Goal: Transaction & Acquisition: Purchase product/service

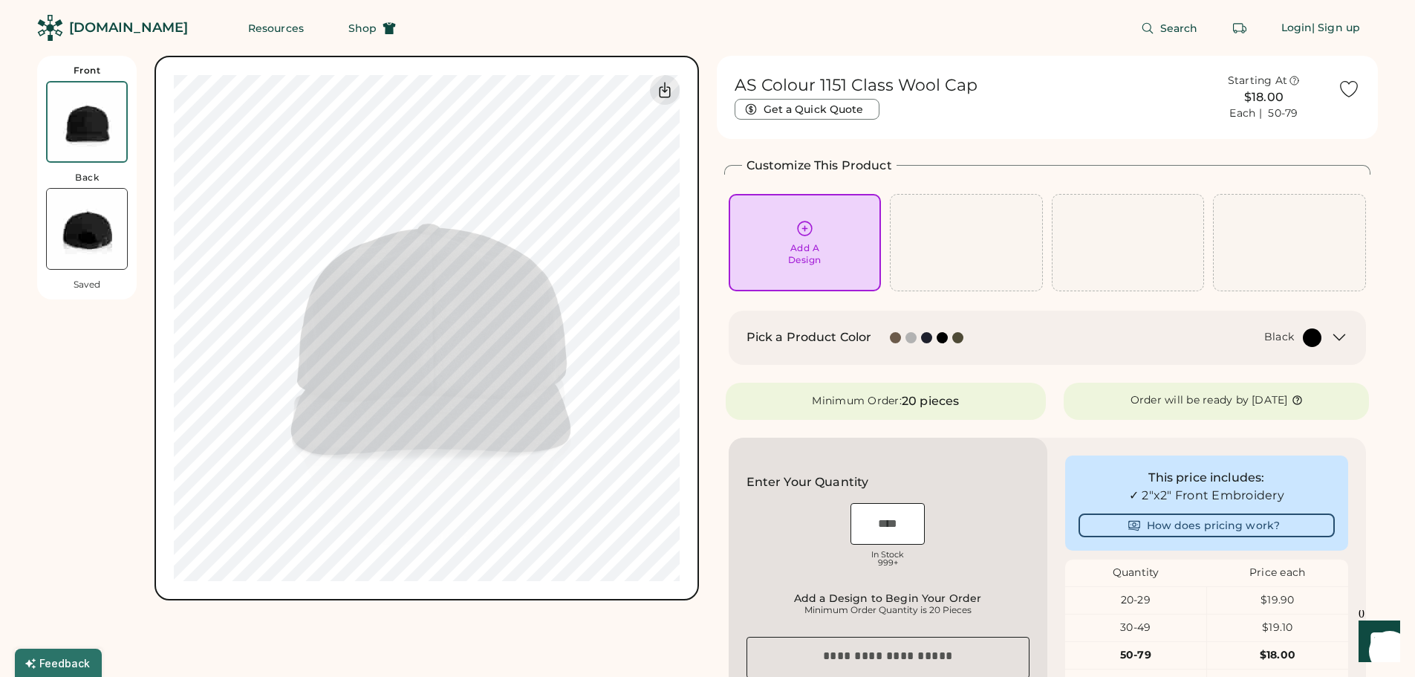
click at [82, 223] on img at bounding box center [87, 229] width 80 height 80
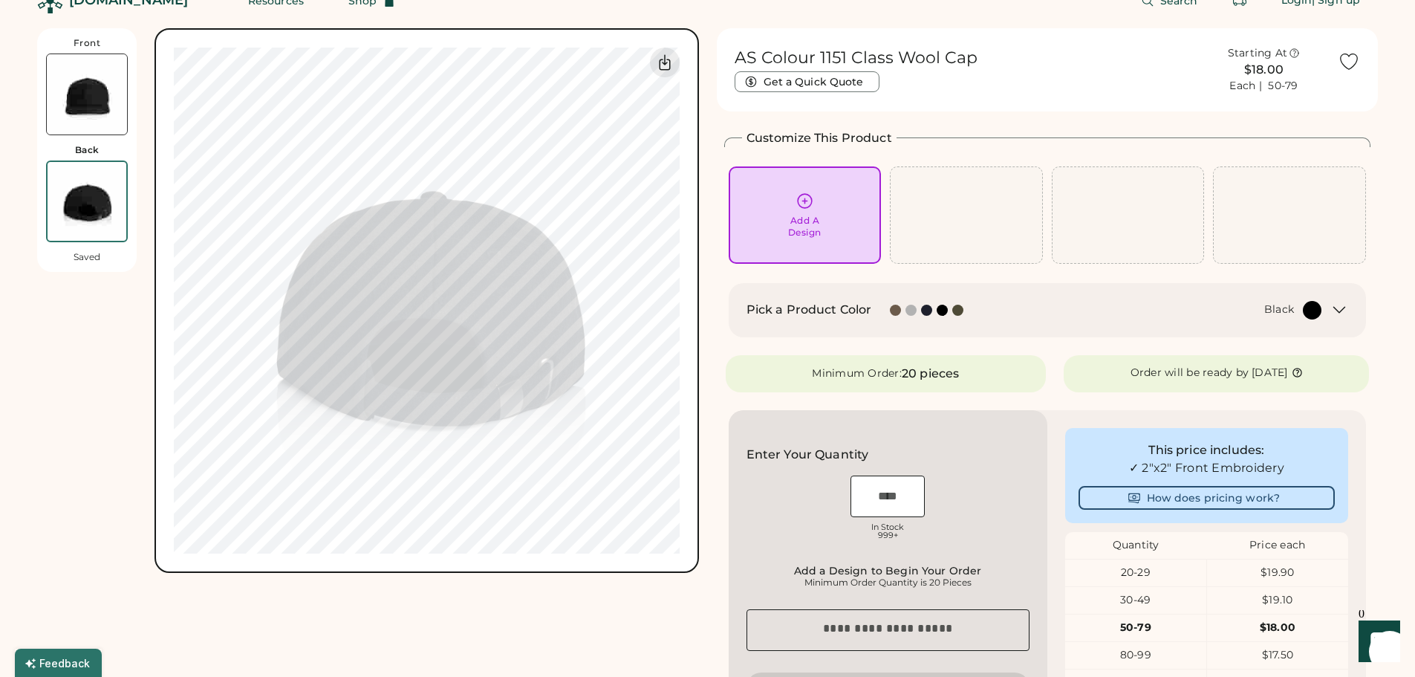
scroll to position [56, 0]
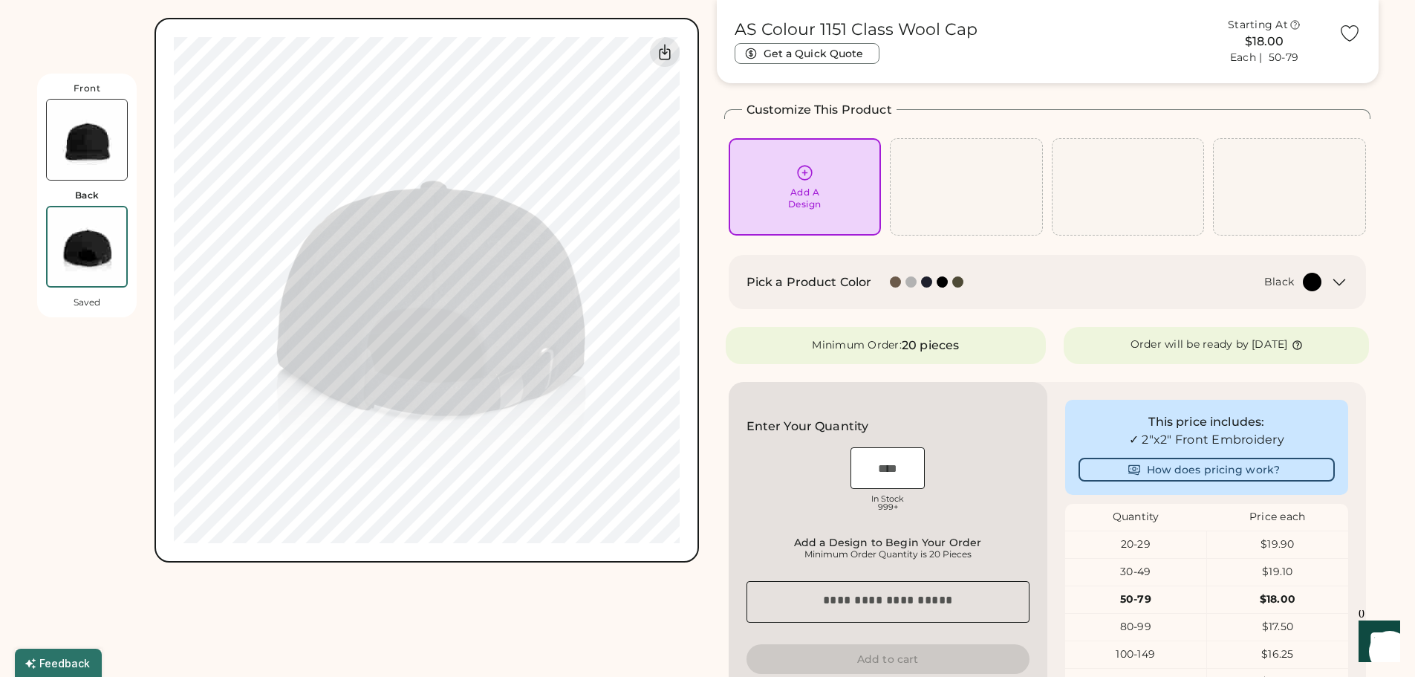
click at [80, 175] on img at bounding box center [87, 140] width 80 height 80
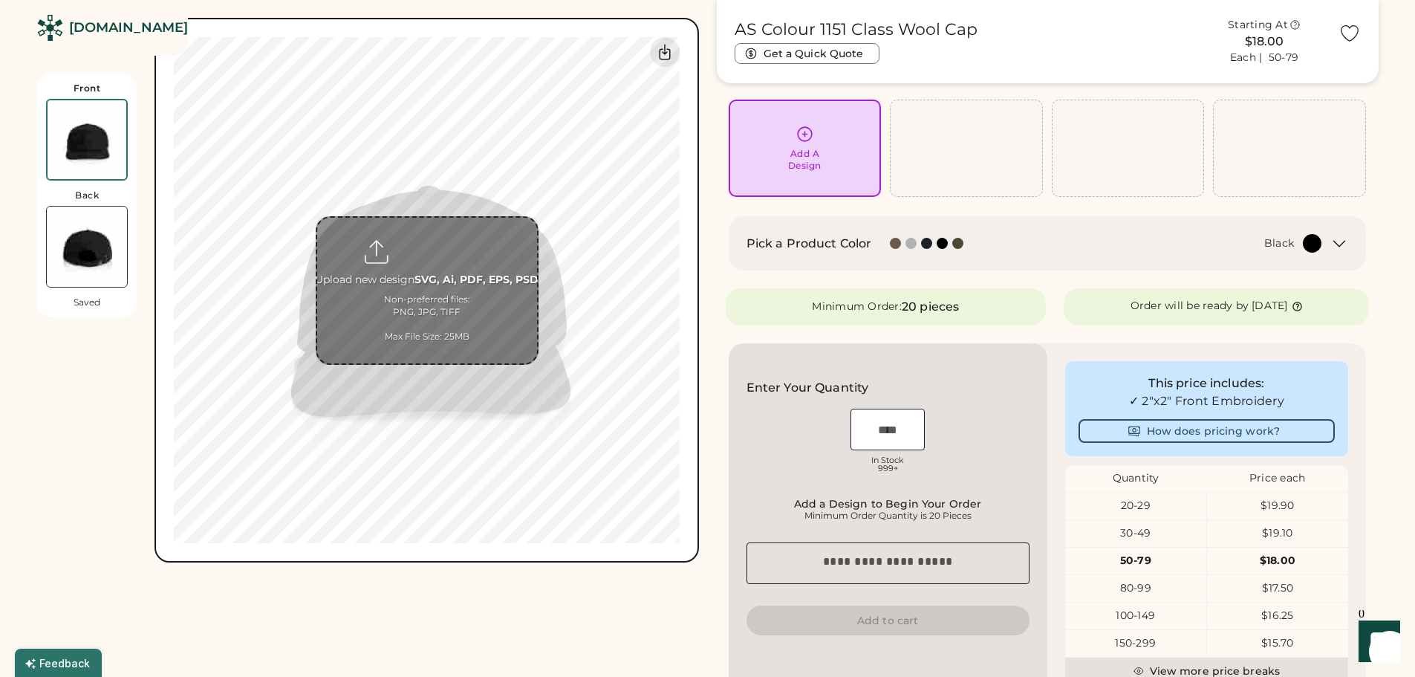
scroll to position [223, 0]
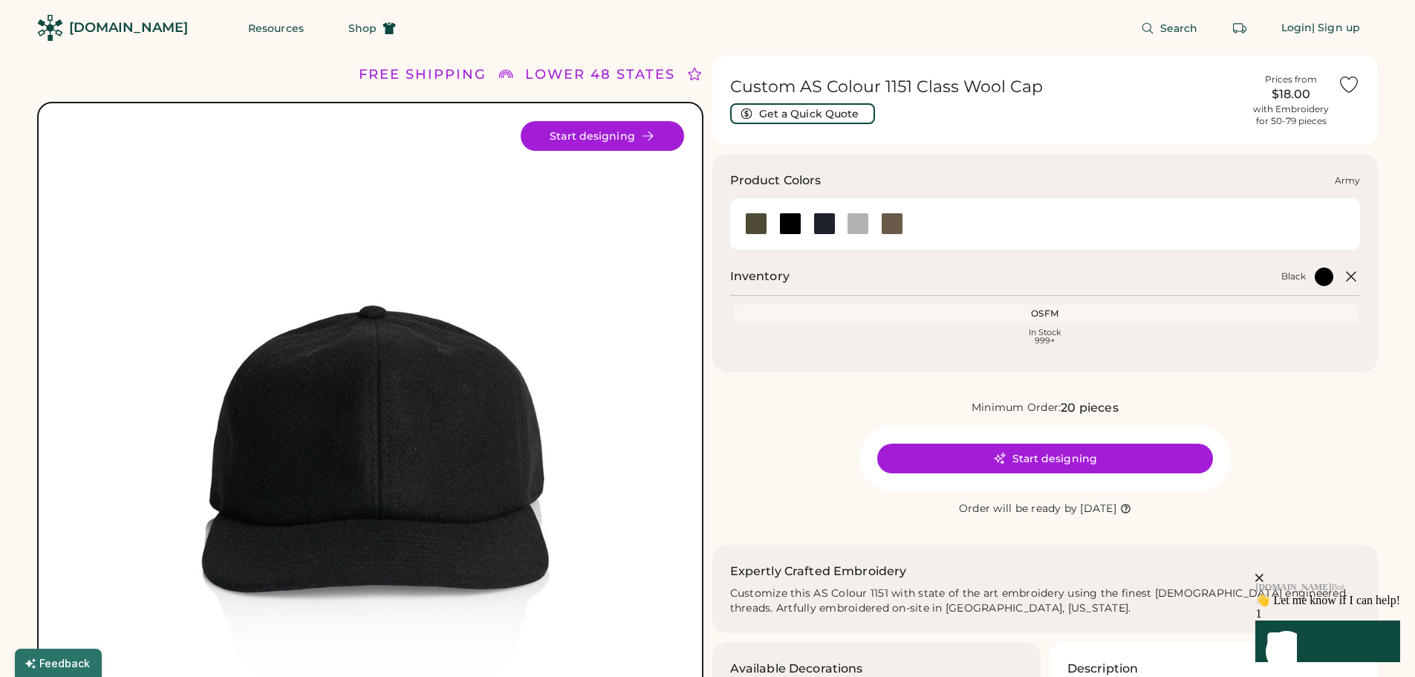
click at [770, 218] on div at bounding box center [756, 223] width 34 height 22
click at [791, 227] on div at bounding box center [790, 223] width 22 height 22
click at [900, 227] on div at bounding box center [892, 223] width 22 height 22
